Goal: Book appointment/travel/reservation

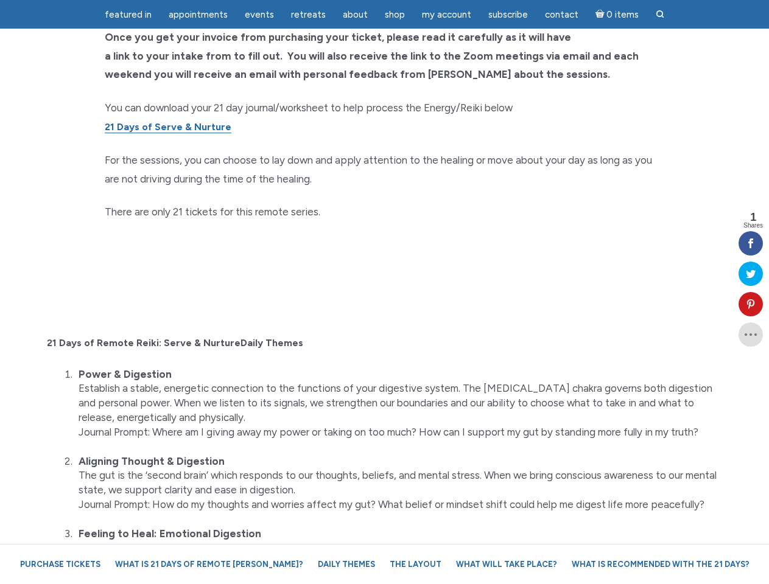
scroll to position [2623, 0]
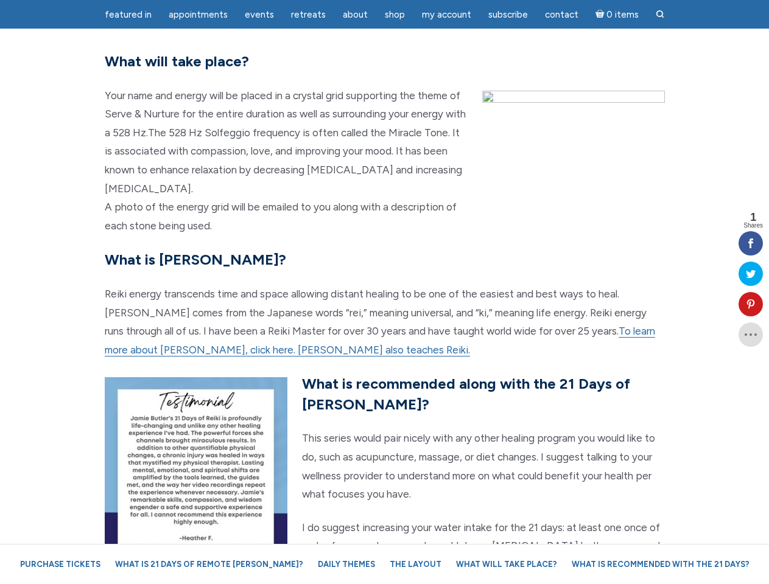
click at [384, 292] on p "Reiki energy transcends time and space allowing distant healing to be one of th…" at bounding box center [385, 322] width 560 height 74
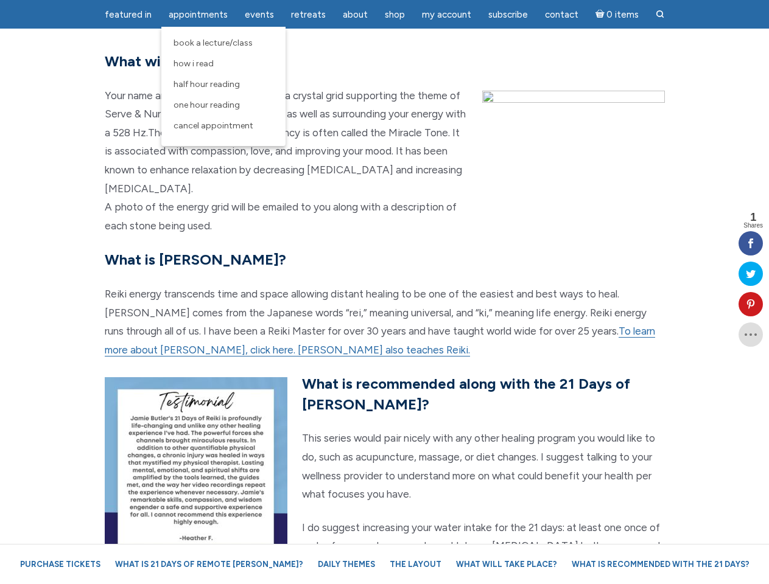
click at [198, 15] on span "Appointments" at bounding box center [198, 14] width 59 height 11
click at [259, 15] on span "Events" at bounding box center [259, 14] width 29 height 11
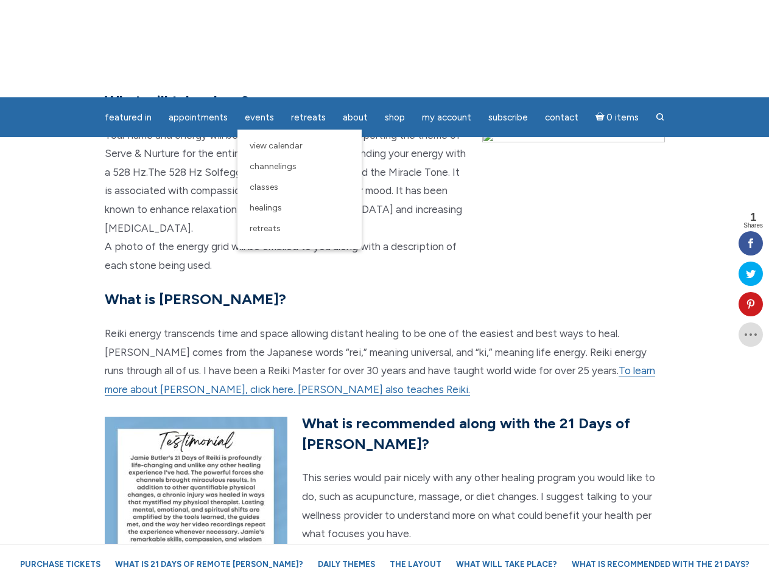
click at [355, 15] on div "featured in featured in Memes Appointments Book a Lecture/Class How I Read Half…" at bounding box center [384, 9] width 769 height 19
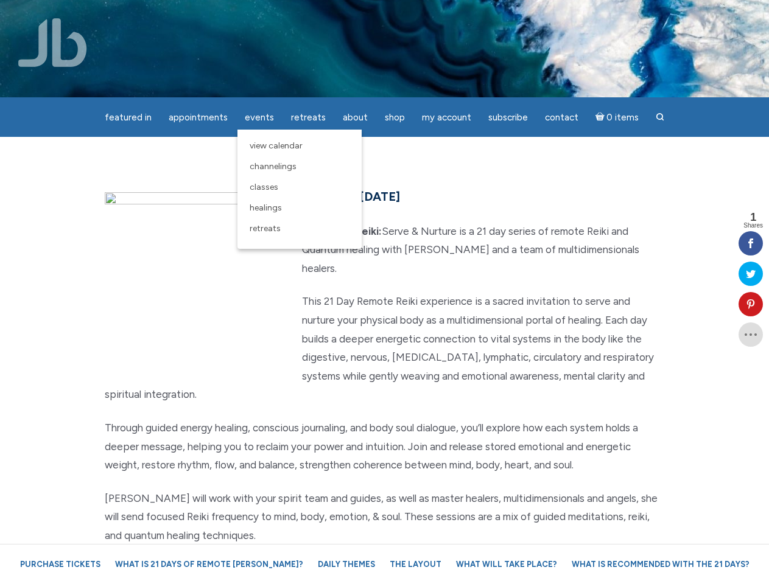
click at [446, 15] on div "featured in featured in Memes Appointments Book a Lecture/Class How I Read Half…" at bounding box center [384, 9] width 769 height 19
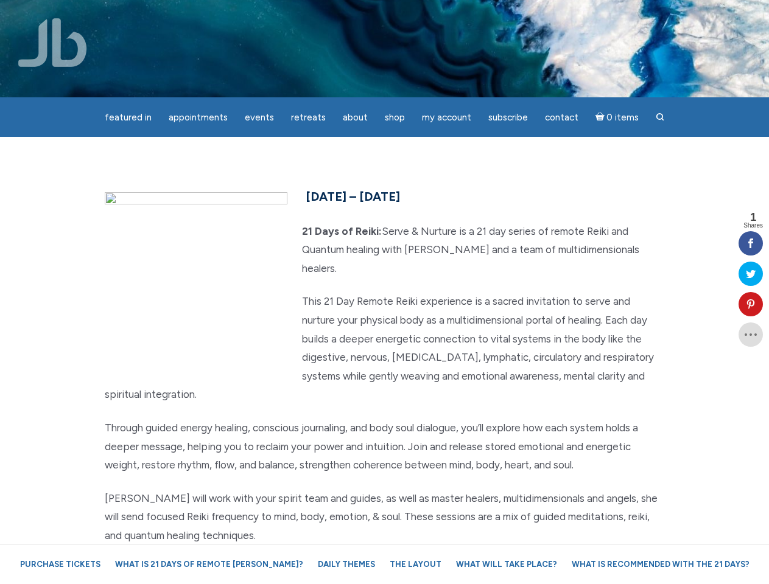
click at [750, 304] on icon at bounding box center [750, 304] width 24 height 10
